Goal: Navigation & Orientation: Go to known website

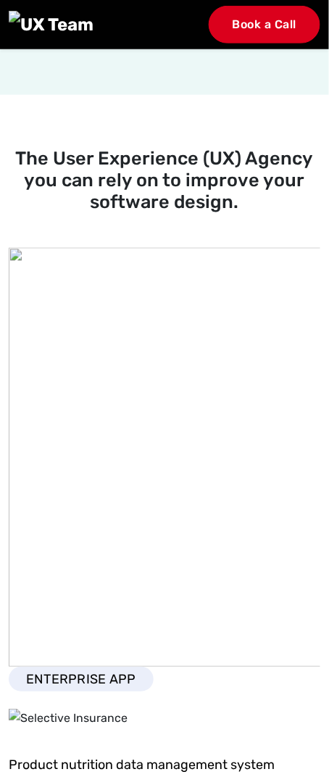
scroll to position [2070, 0]
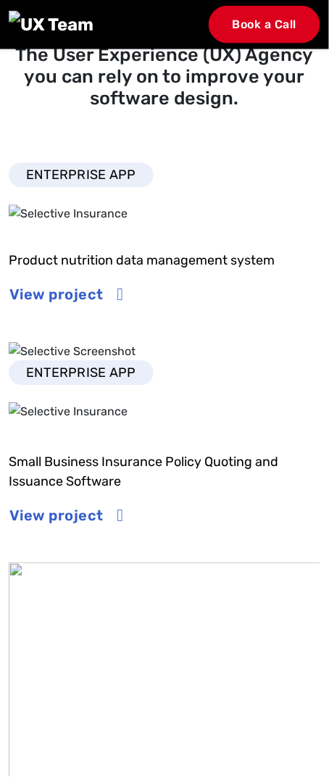
scroll to position [2028, 0]
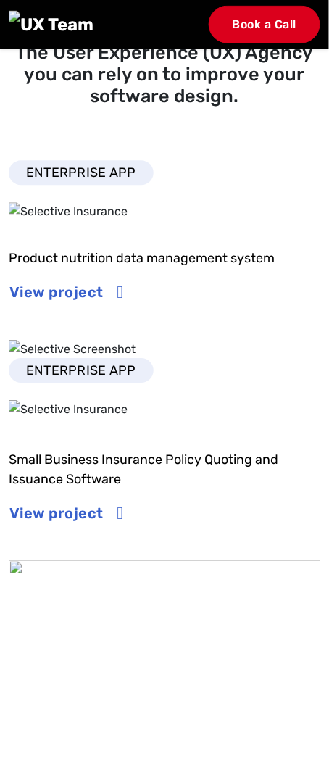
scroll to position [2028, 0]
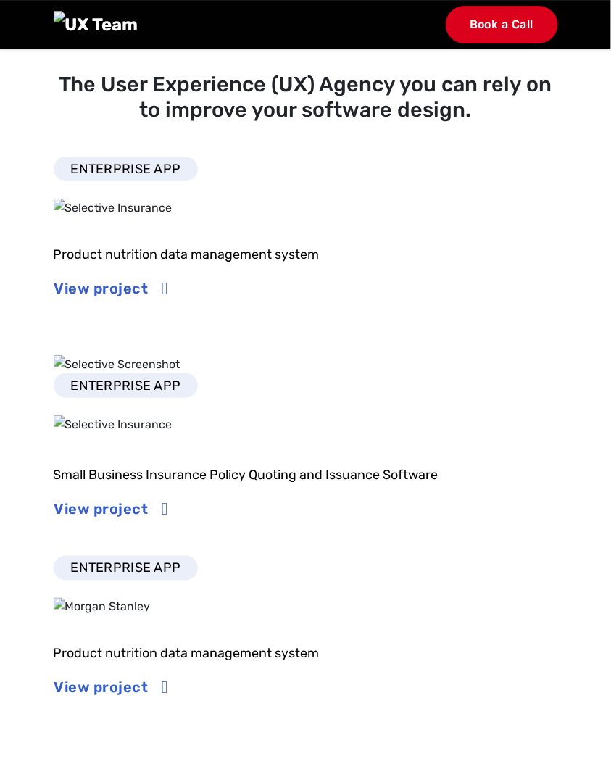
scroll to position [1828, 0]
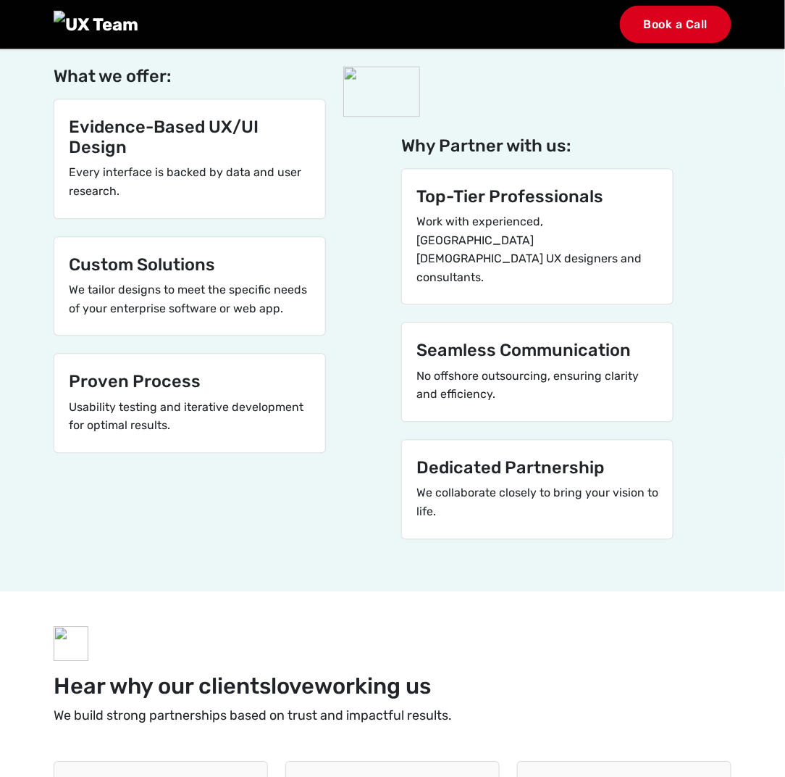
scroll to position [2537, 0]
